Goal: Task Accomplishment & Management: Manage account settings

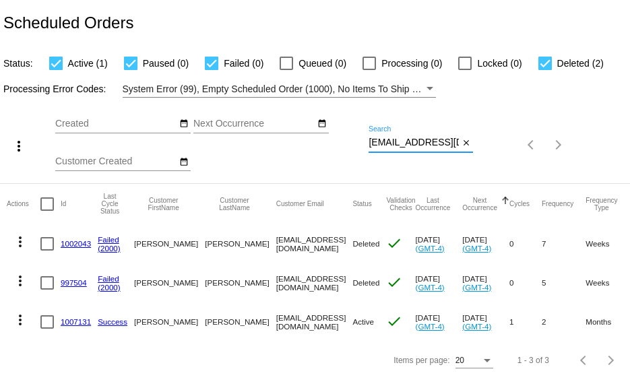
drag, startPoint x: 369, startPoint y: 142, endPoint x: 492, endPoint y: 153, distance: 123.7
click at [485, 153] on div "more_vert Sep Jan Feb Mar [DATE]" at bounding box center [315, 141] width 630 height 86
paste input "jmacciardo@gmai"
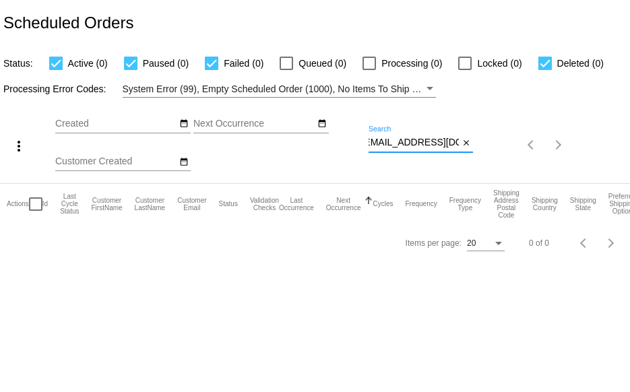
type input "[EMAIL_ADDRESS][DOMAIN_NAME]"
drag, startPoint x: 365, startPoint y: 141, endPoint x: 477, endPoint y: 154, distance: 113.2
click at [477, 154] on div "more_vert Sep Jan Feb Mar [DATE]" at bounding box center [315, 141] width 630 height 86
click at [463, 140] on mat-icon "close" at bounding box center [465, 143] width 9 height 11
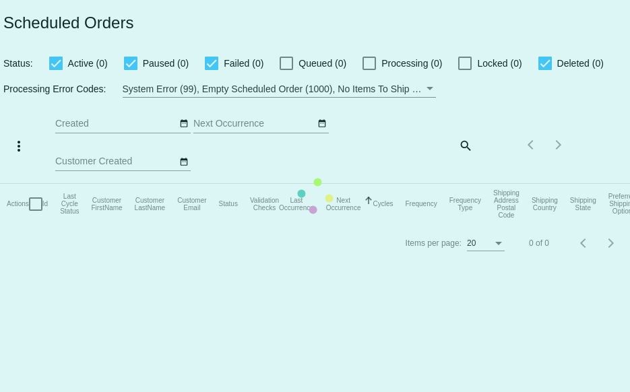
click at [434, 184] on mat-table "Actions Id Last Cycle Status Customer FirstName Customer LastName Customer Emai…" at bounding box center [315, 204] width 630 height 40
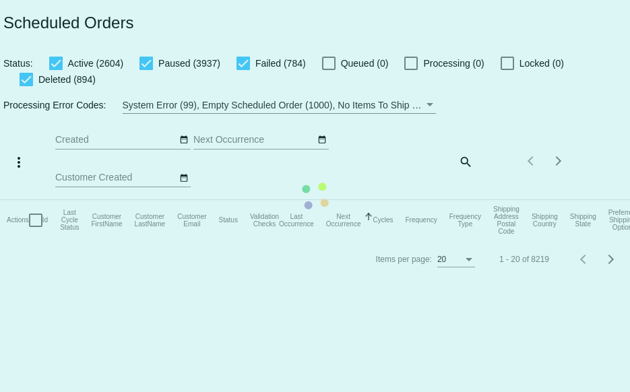
click at [473, 158] on div "Items per page: 20 1 - 20 of 8219" at bounding box center [525, 161] width 104 height 38
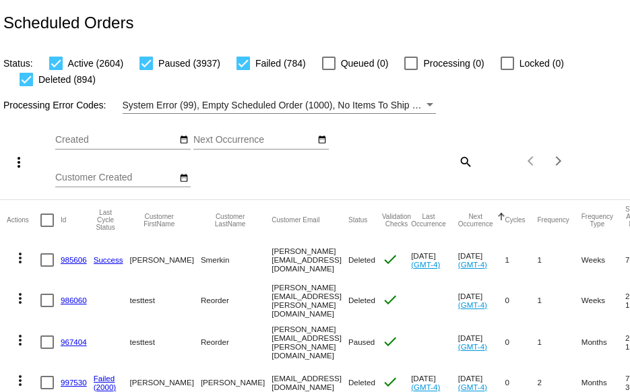
click at [457, 162] on mat-icon "search" at bounding box center [465, 161] width 16 height 21
click at [409, 162] on input "Search" at bounding box center [420, 159] width 104 height 11
paste input "[EMAIL_ADDRESS][DOMAIN_NAME]"
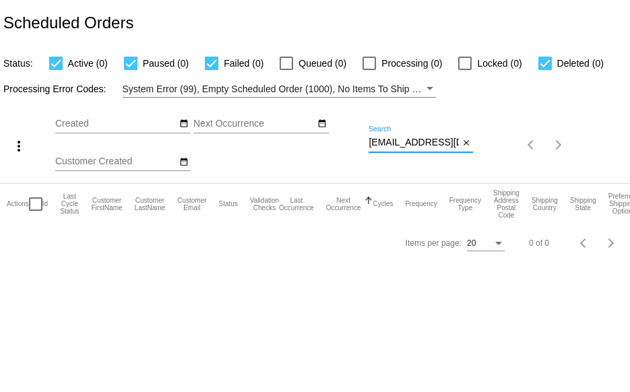
drag, startPoint x: 370, startPoint y: 141, endPoint x: 506, endPoint y: 148, distance: 136.9
click at [506, 148] on div "more_vert Sep Jan Feb Mar [DATE]" at bounding box center [315, 141] width 630 height 86
paste input "yuliyag"
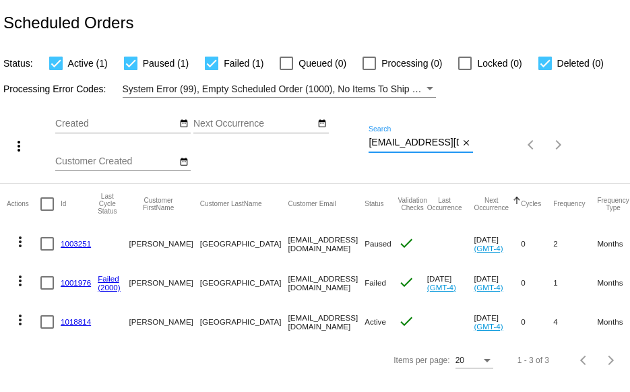
type input "[EMAIL_ADDRESS][DOMAIN_NAME]"
click at [79, 285] on link "1001976" at bounding box center [76, 282] width 30 height 9
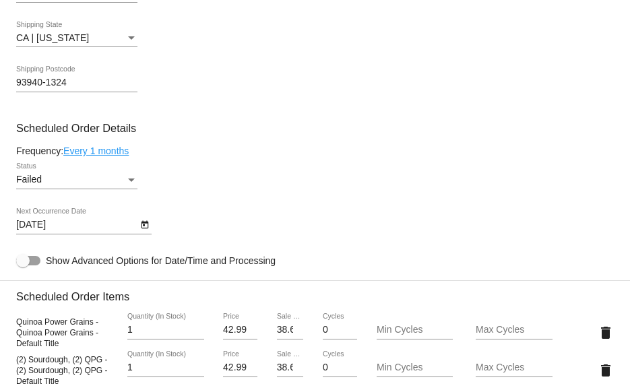
scroll to position [673, 0]
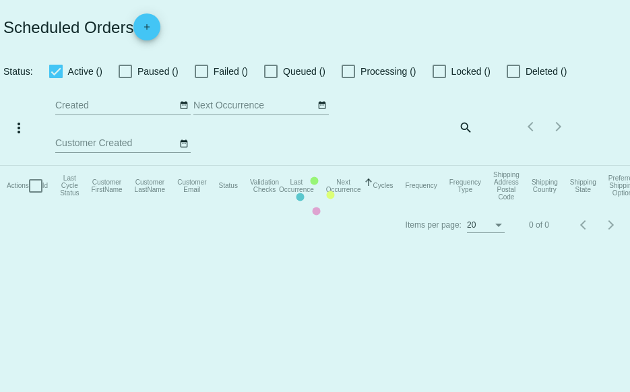
checkbox input "true"
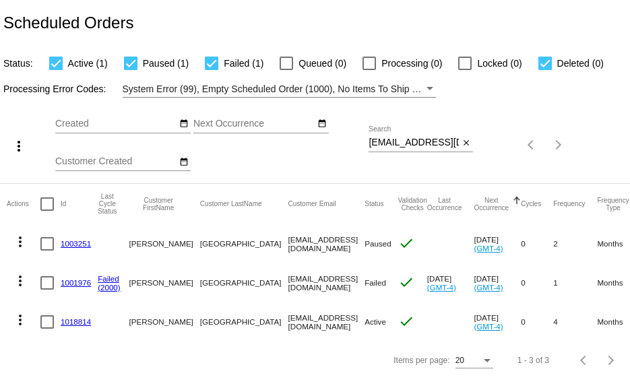
click at [69, 283] on link "1001976" at bounding box center [76, 282] width 30 height 9
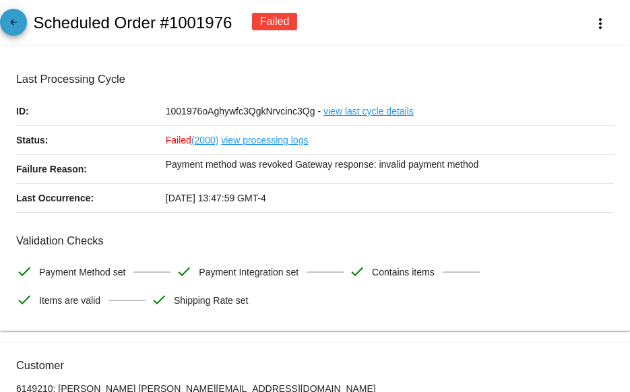
click at [19, 25] on mat-icon "arrow_back" at bounding box center [13, 26] width 16 height 16
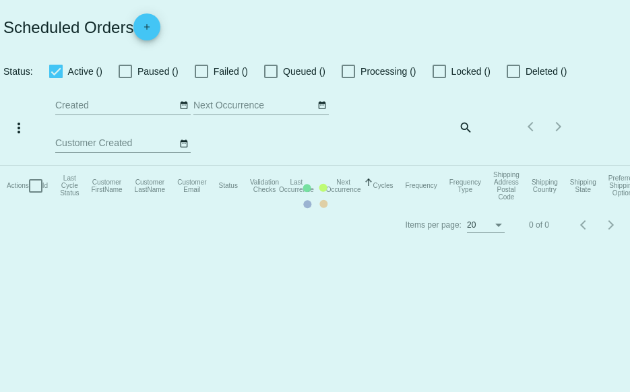
checkbox input "true"
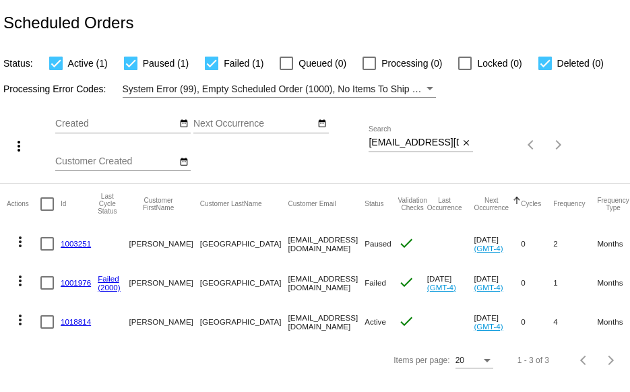
click at [72, 244] on link "1003251" at bounding box center [76, 243] width 30 height 9
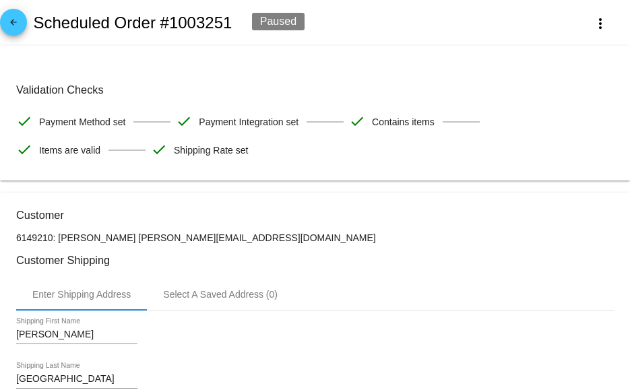
click at [20, 30] on mat-icon "arrow_back" at bounding box center [13, 26] width 16 height 16
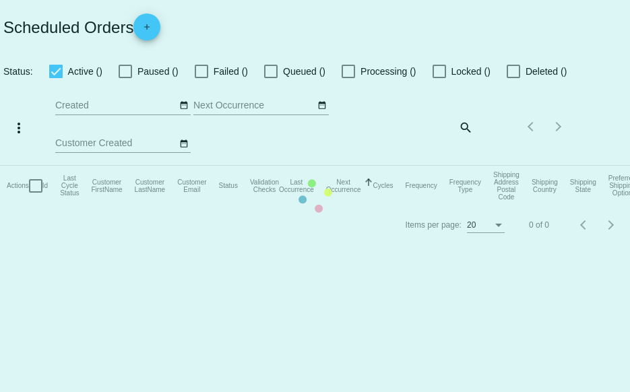
checkbox input "true"
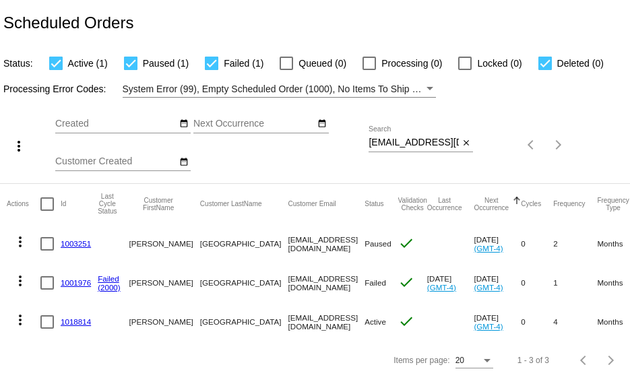
click at [78, 323] on link "1018814" at bounding box center [76, 321] width 30 height 9
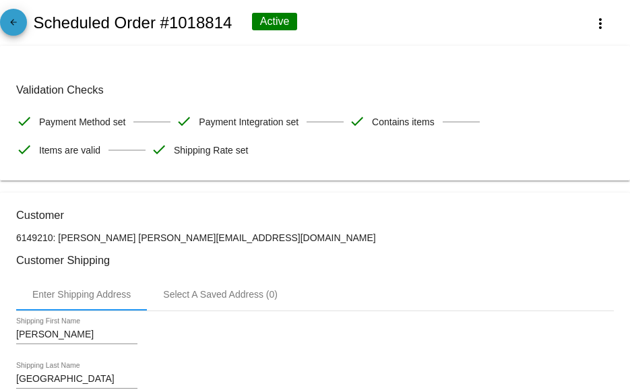
click at [14, 18] on mat-icon "arrow_back" at bounding box center [13, 26] width 16 height 16
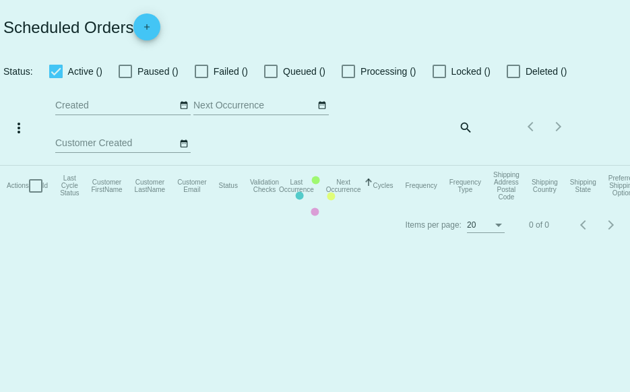
checkbox input "true"
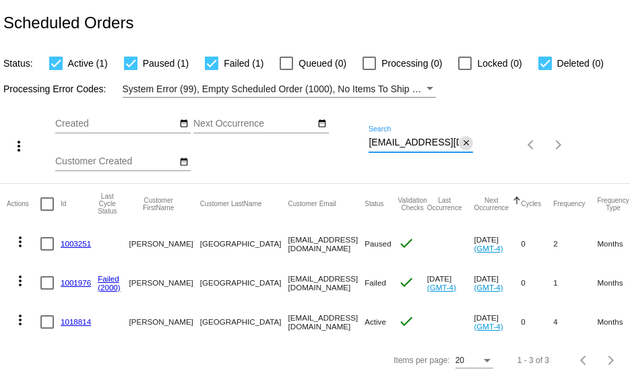
drag, startPoint x: 368, startPoint y: 143, endPoint x: 471, endPoint y: 142, distance: 102.4
click at [471, 142] on div "[EMAIL_ADDRESS][DOMAIN_NAME] Search close" at bounding box center [420, 139] width 104 height 26
paste input "skyeamory101"
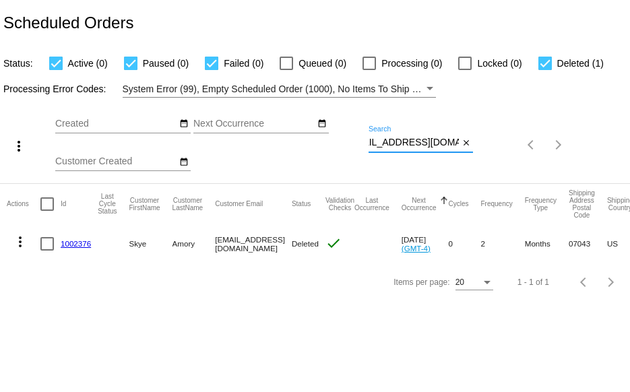
type input "[EMAIL_ADDRESS][DOMAIN_NAME]"
click at [65, 243] on link "1002376" at bounding box center [76, 243] width 30 height 9
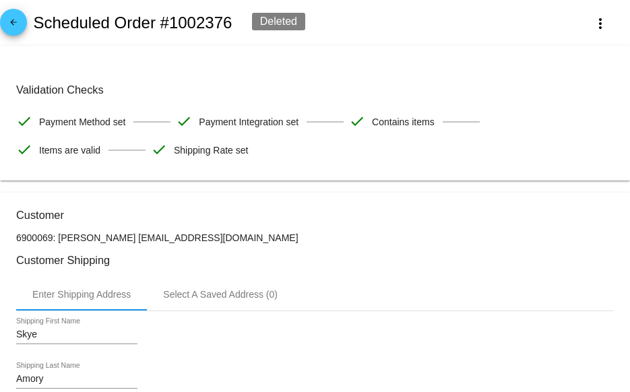
click at [6, 40] on span "arrow_back" at bounding box center [13, 25] width 16 height 33
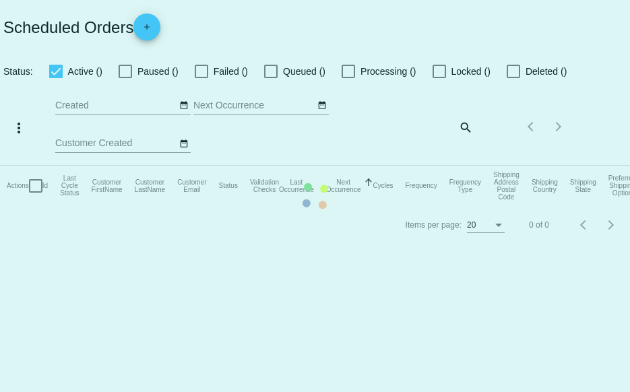
checkbox input "true"
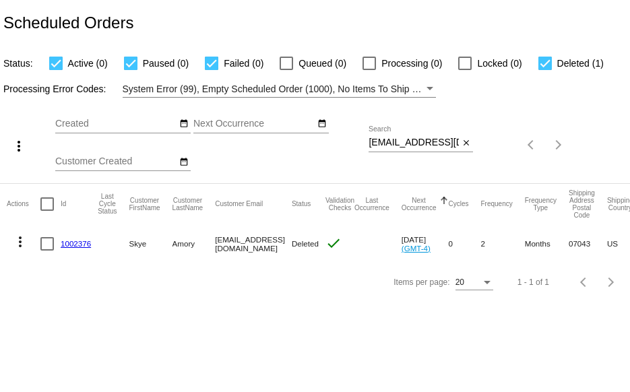
click at [22, 240] on mat-icon "more_vert" at bounding box center [20, 242] width 16 height 16
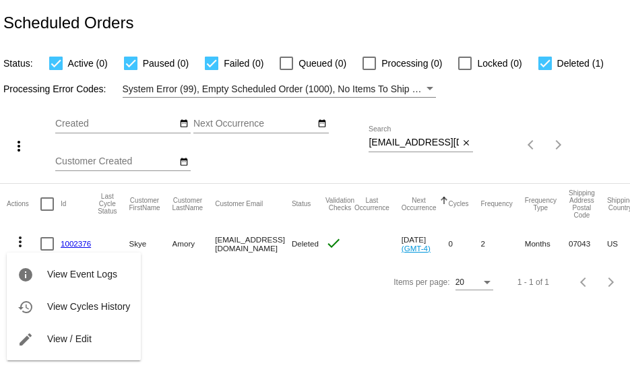
click at [207, 338] on div at bounding box center [315, 196] width 630 height 392
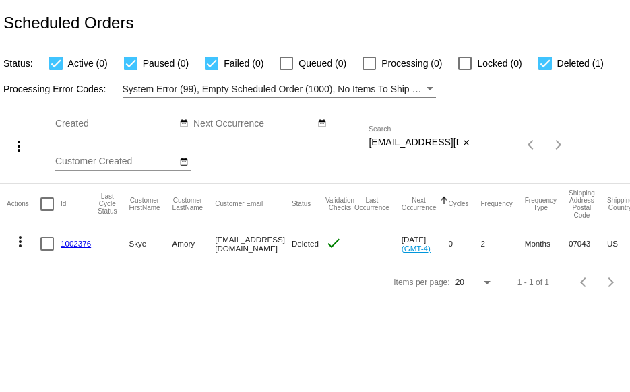
click at [545, 61] on div at bounding box center [544, 63] width 13 height 13
click at [545, 70] on input "Deleted (1)" at bounding box center [544, 70] width 1 height 1
checkbox input "false"
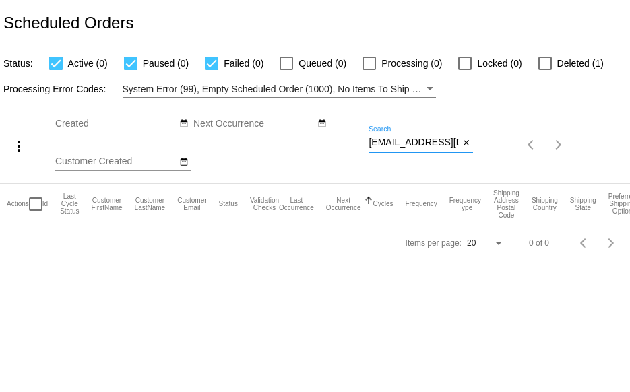
scroll to position [0, 23]
drag, startPoint x: 369, startPoint y: 142, endPoint x: 538, endPoint y: 126, distance: 169.8
click at [511, 145] on div "more_vert Sep Jan Feb Mar [DATE]" at bounding box center [315, 141] width 630 height 86
paste input "juliavanriper"
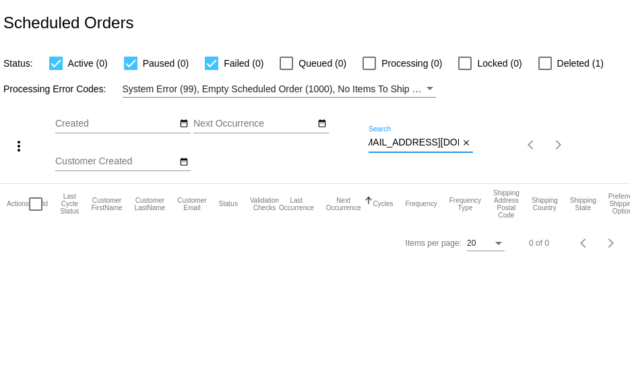
type input "[EMAIL_ADDRESS][DOMAIN_NAME]"
click at [547, 63] on div at bounding box center [544, 63] width 13 height 13
click at [545, 70] on input "Deleted (1)" at bounding box center [544, 70] width 1 height 1
checkbox input "true"
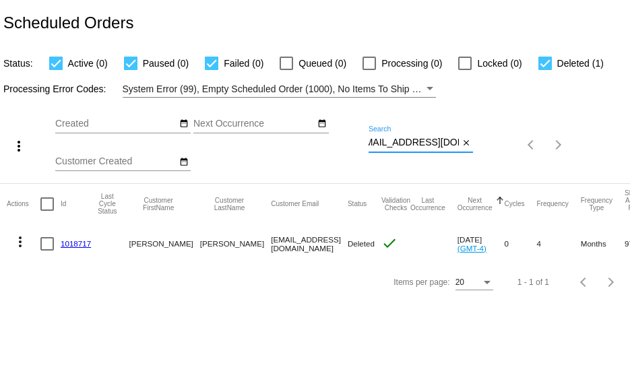
drag, startPoint x: 368, startPoint y: 143, endPoint x: 498, endPoint y: 146, distance: 130.0
click at [479, 148] on div "more_vert Sep Jan Feb Mar [DATE]" at bounding box center [315, 141] width 630 height 86
paste input "[EMAIL_ADDRESS]"
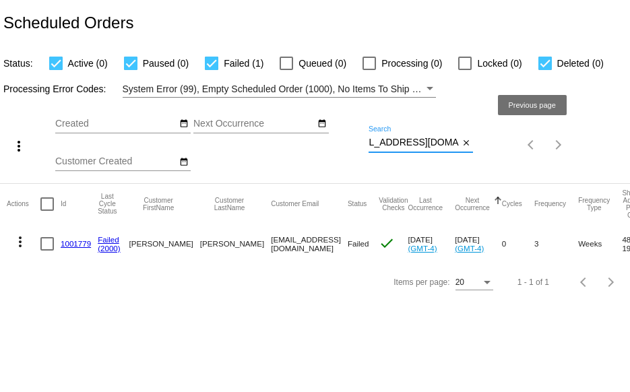
click at [519, 142] on div "more_vert Sep Jan Feb Mar [DATE]" at bounding box center [315, 141] width 630 height 86
paste input "[EMAIL_ADDRESS]"
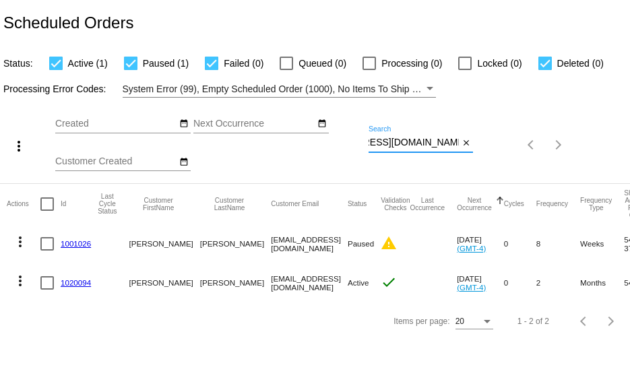
type input "[EMAIL_ADDRESS][DOMAIN_NAME]"
click at [72, 242] on link "1001026" at bounding box center [76, 243] width 30 height 9
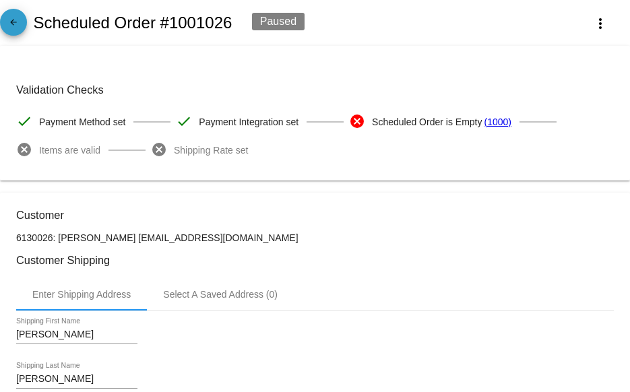
click at [18, 22] on mat-icon "arrow_back" at bounding box center [13, 26] width 16 height 16
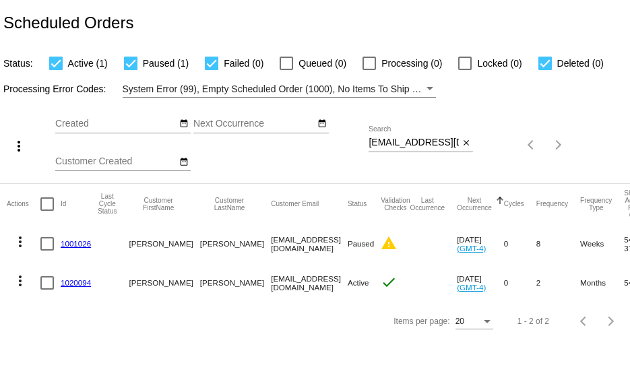
click at [80, 281] on link "1020094" at bounding box center [76, 282] width 30 height 9
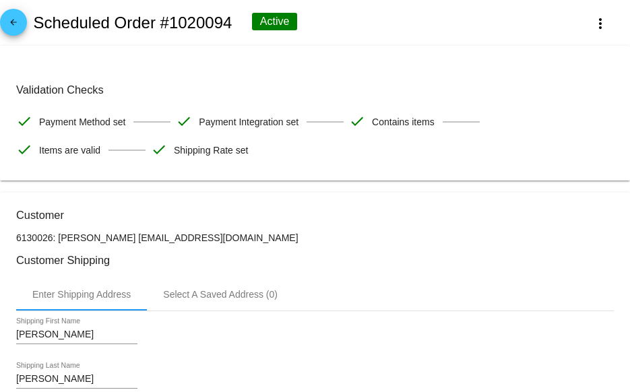
click at [20, 28] on mat-icon "arrow_back" at bounding box center [13, 26] width 16 height 16
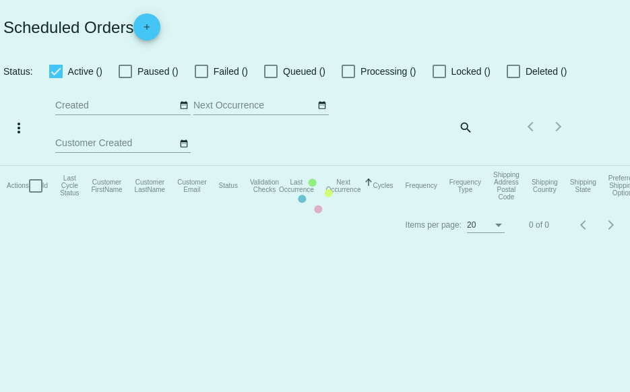
checkbox input "true"
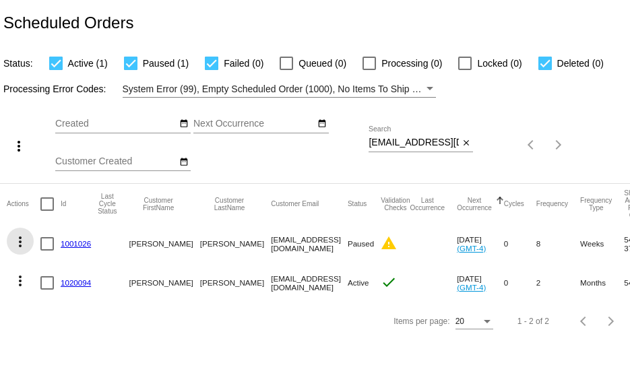
click at [18, 246] on mat-icon "more_vert" at bounding box center [20, 242] width 16 height 16
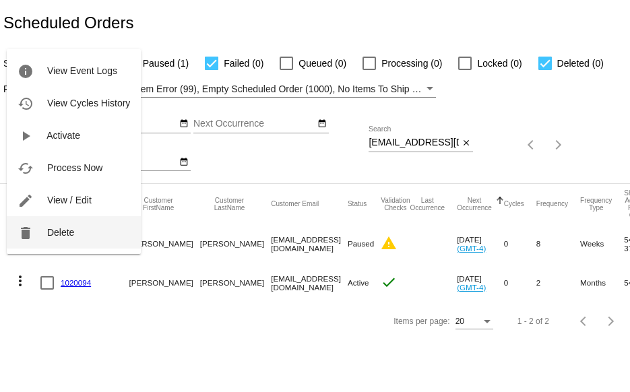
click at [38, 241] on button "delete Delete" at bounding box center [74, 232] width 134 height 32
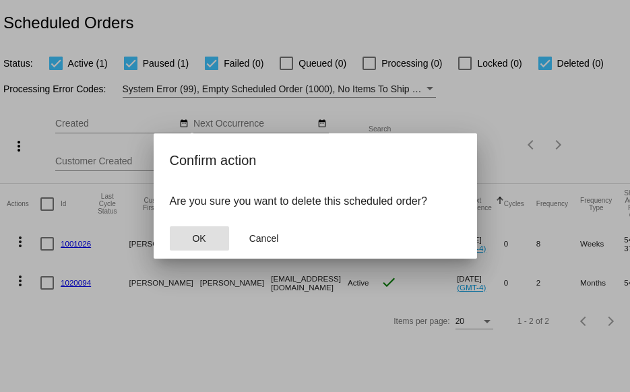
click at [219, 232] on button "OK" at bounding box center [199, 238] width 59 height 24
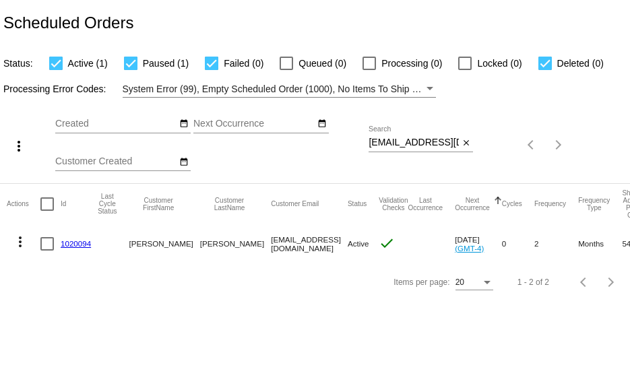
click at [67, 243] on link "1020094" at bounding box center [76, 243] width 30 height 9
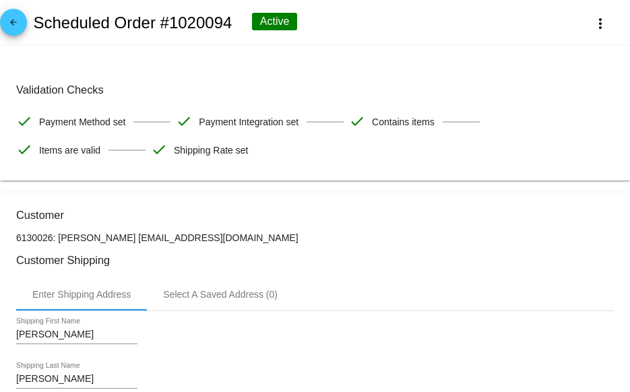
click at [10, 34] on span "arrow_back" at bounding box center [13, 25] width 16 height 33
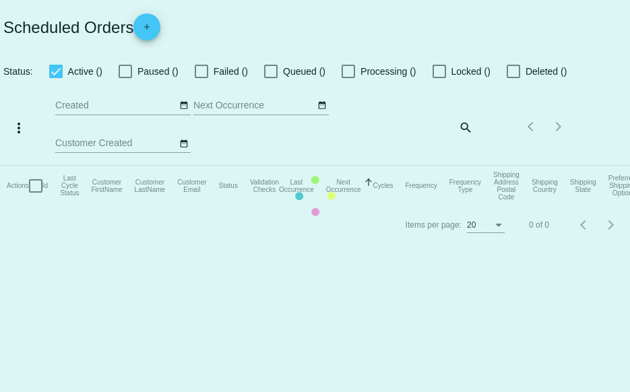
checkbox input "true"
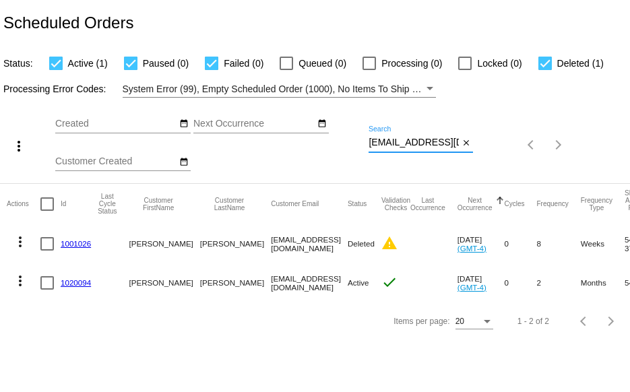
scroll to position [0, 62]
drag, startPoint x: 370, startPoint y: 142, endPoint x: 494, endPoint y: 142, distance: 124.6
click at [494, 142] on div "more_vert Sep Jan Feb Mar [DATE]" at bounding box center [315, 141] width 630 height 86
paste input "[EMAIL_ADDRESS]"
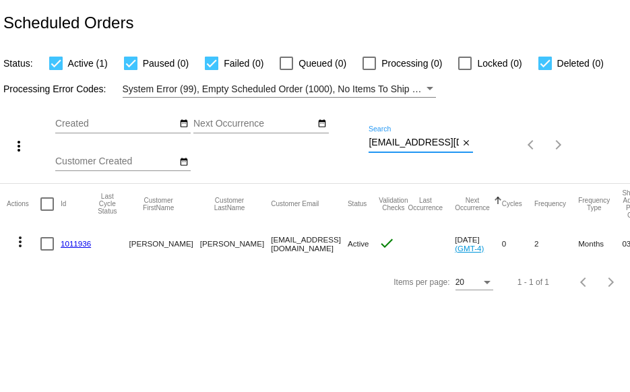
scroll to position [0, 15]
drag, startPoint x: 368, startPoint y: 143, endPoint x: 526, endPoint y: 143, distance: 157.6
click at [509, 149] on div "more_vert Sep Jan Feb Mar [DATE]" at bounding box center [315, 141] width 630 height 86
paste input "[EMAIL_ADDRESS][PERSON_NAME]"
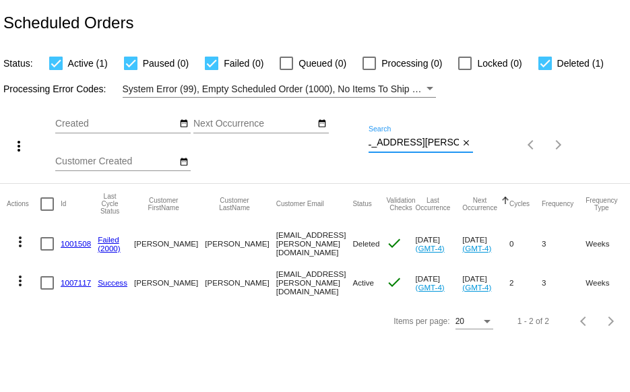
type input "[EMAIL_ADDRESS][PERSON_NAME][DOMAIN_NAME]"
click at [78, 244] on link "1001508" at bounding box center [76, 243] width 30 height 9
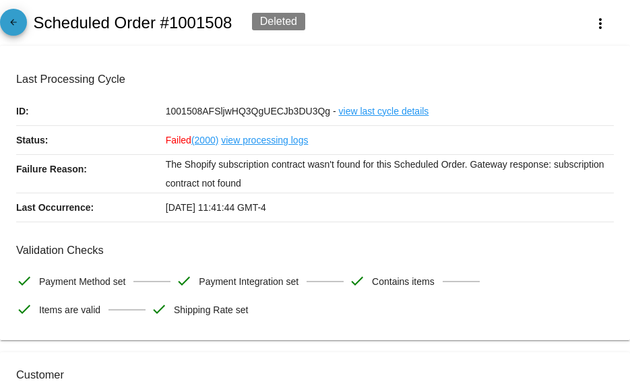
click at [9, 28] on mat-icon "arrow_back" at bounding box center [13, 26] width 16 height 16
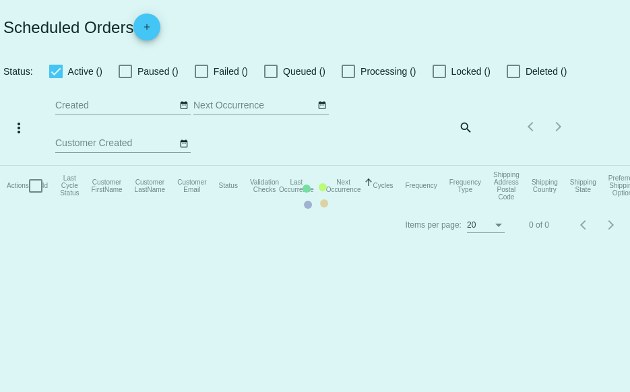
checkbox input "true"
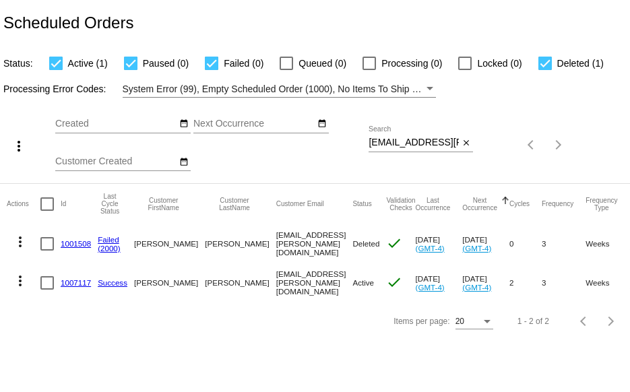
click at [65, 284] on link "1007117" at bounding box center [76, 282] width 30 height 9
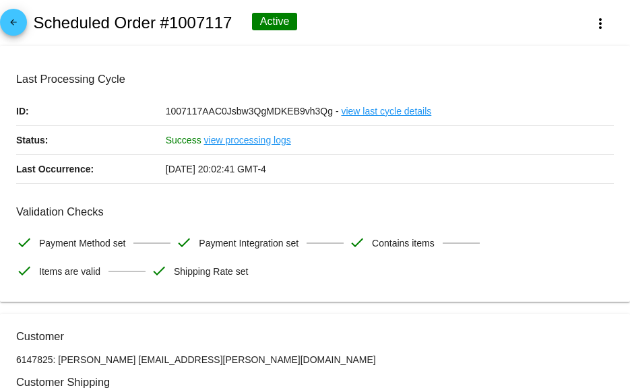
click at [21, 18] on mat-icon "arrow_back" at bounding box center [13, 26] width 16 height 16
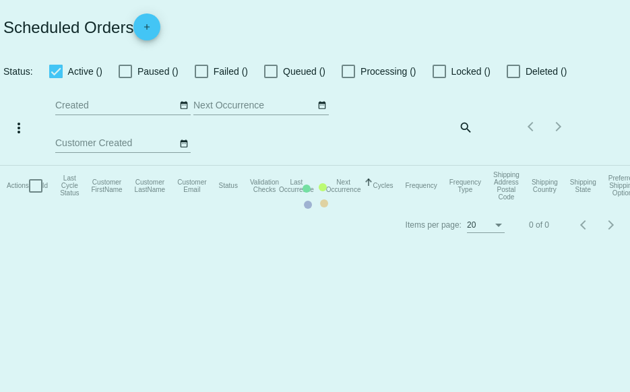
checkbox input "true"
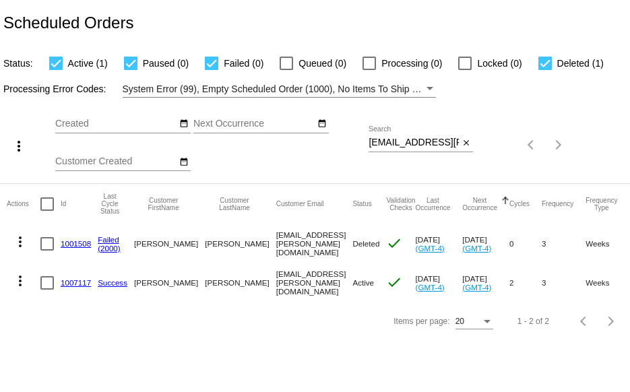
click at [541, 61] on div at bounding box center [544, 63] width 13 height 13
click at [544, 70] on input "Deleted (1)" at bounding box center [544, 70] width 1 height 1
checkbox input "false"
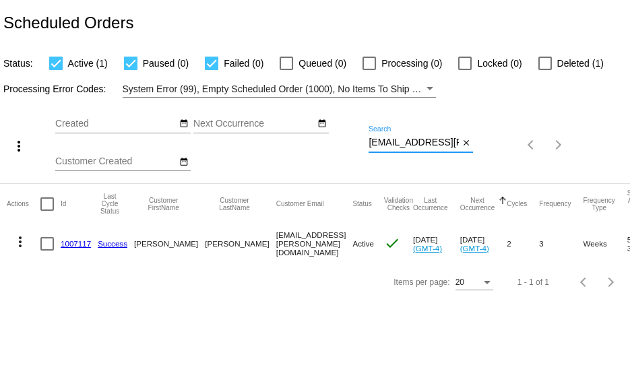
scroll to position [0, 28]
drag, startPoint x: 368, startPoint y: 139, endPoint x: 502, endPoint y: 139, distance: 133.3
click at [502, 139] on div "more_vert Sep Jan Feb Mar [DATE]" at bounding box center [315, 141] width 630 height 86
paste input "[EMAIL_ADDRESS]"
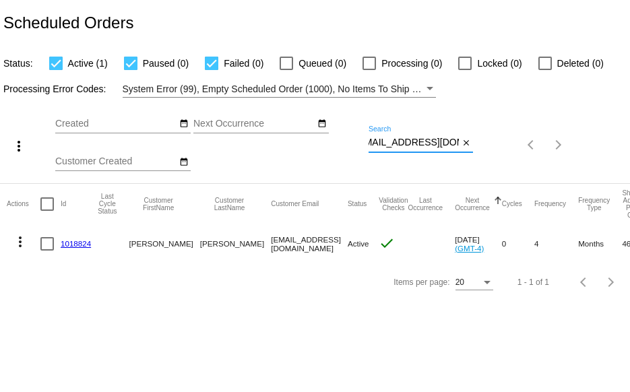
type input "[EMAIL_ADDRESS][DOMAIN_NAME]"
click at [19, 242] on mat-icon "more_vert" at bounding box center [20, 242] width 16 height 16
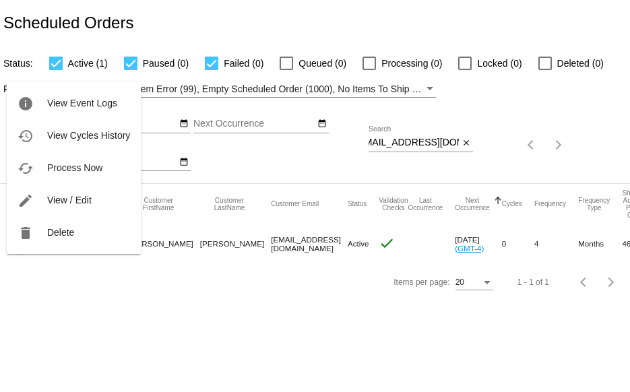
scroll to position [0, 0]
click at [46, 239] on button "delete Delete" at bounding box center [74, 232] width 134 height 32
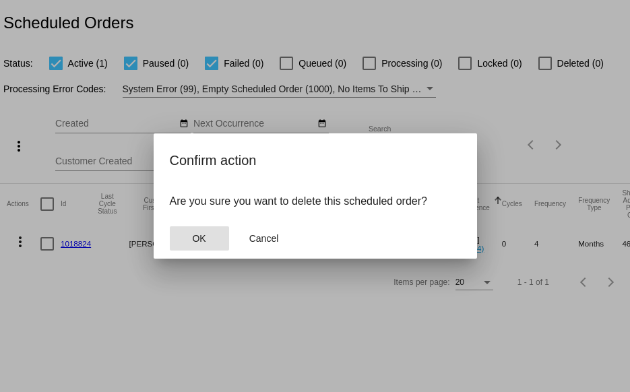
click at [182, 235] on button "OK" at bounding box center [199, 238] width 59 height 24
